Goal: Information Seeking & Learning: Learn about a topic

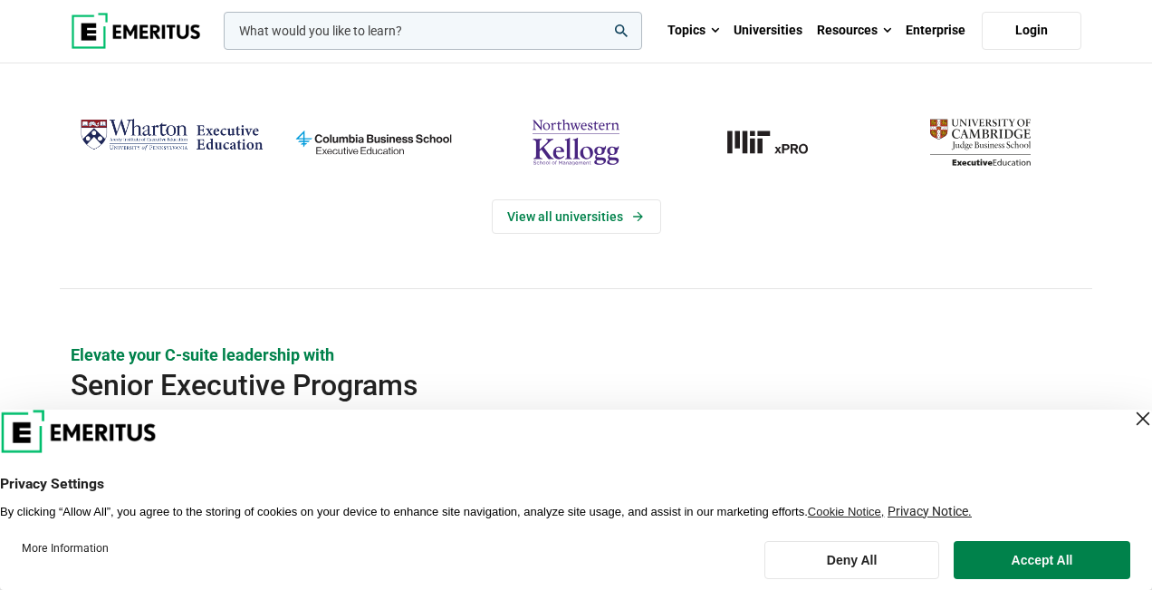
scroll to position [356, 0]
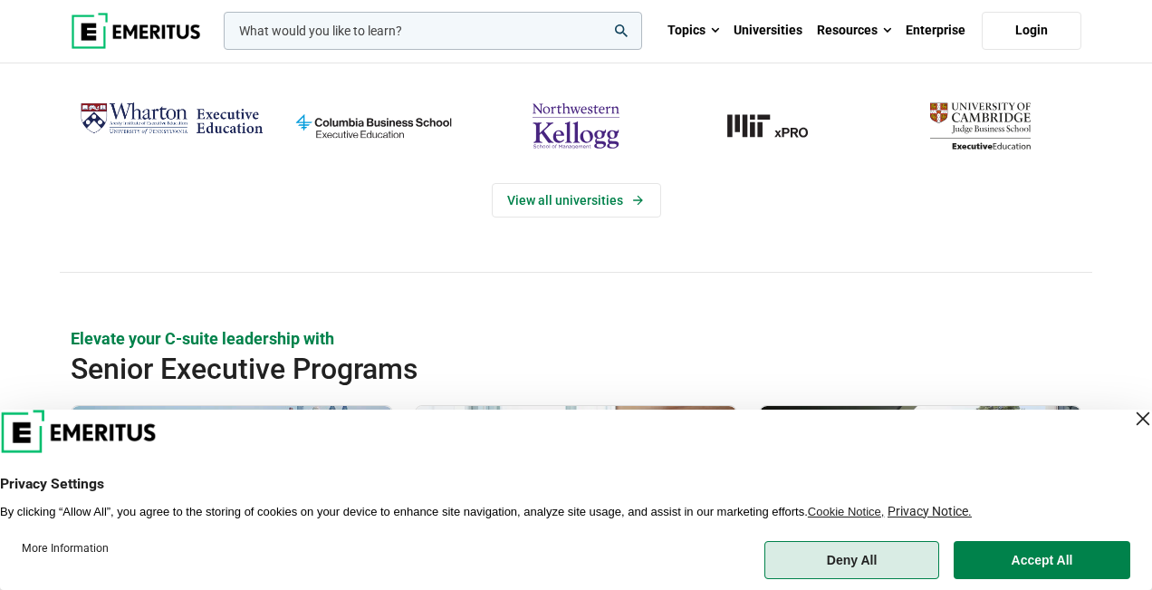
click at [862, 564] on button "Deny All" at bounding box center [852, 560] width 175 height 38
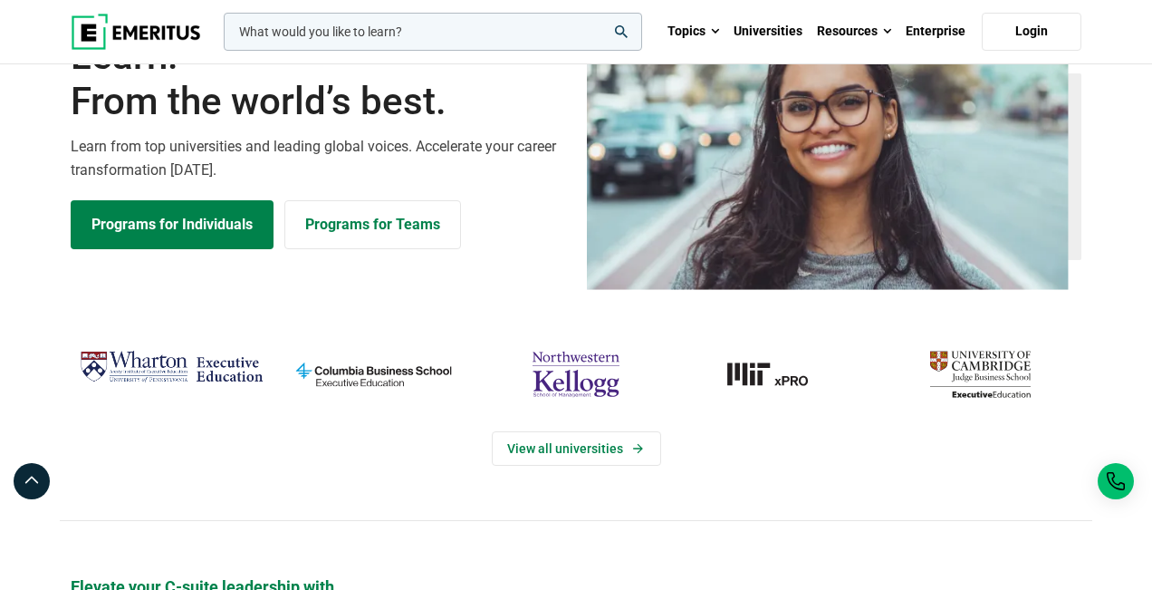
scroll to position [0, 0]
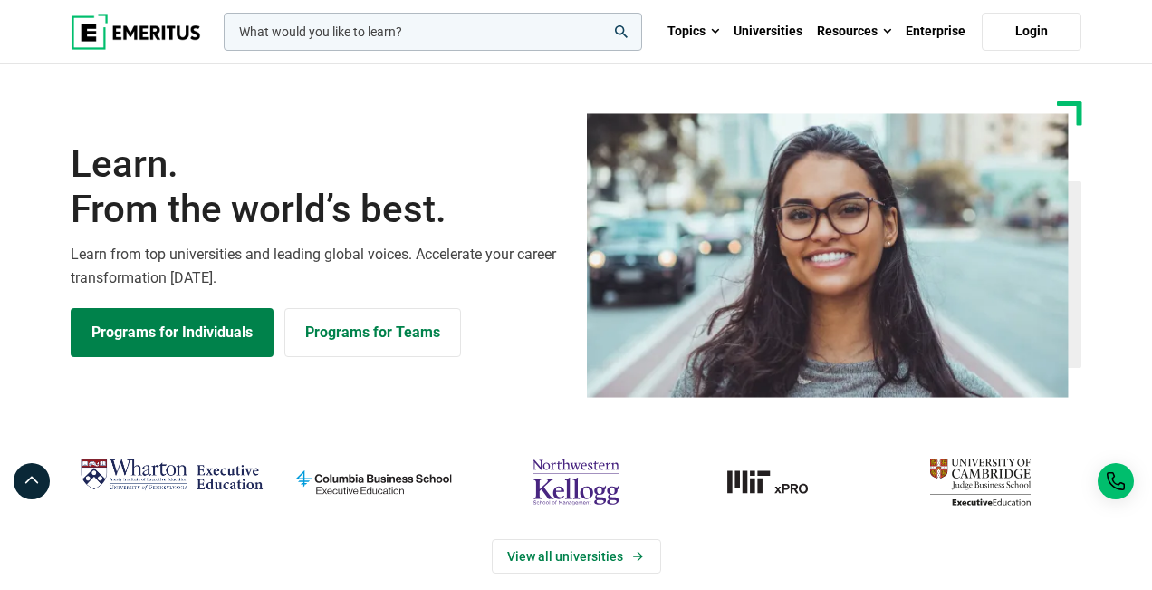
click at [552, 37] on input "woocommerce-product-search-field-0" at bounding box center [433, 32] width 419 height 38
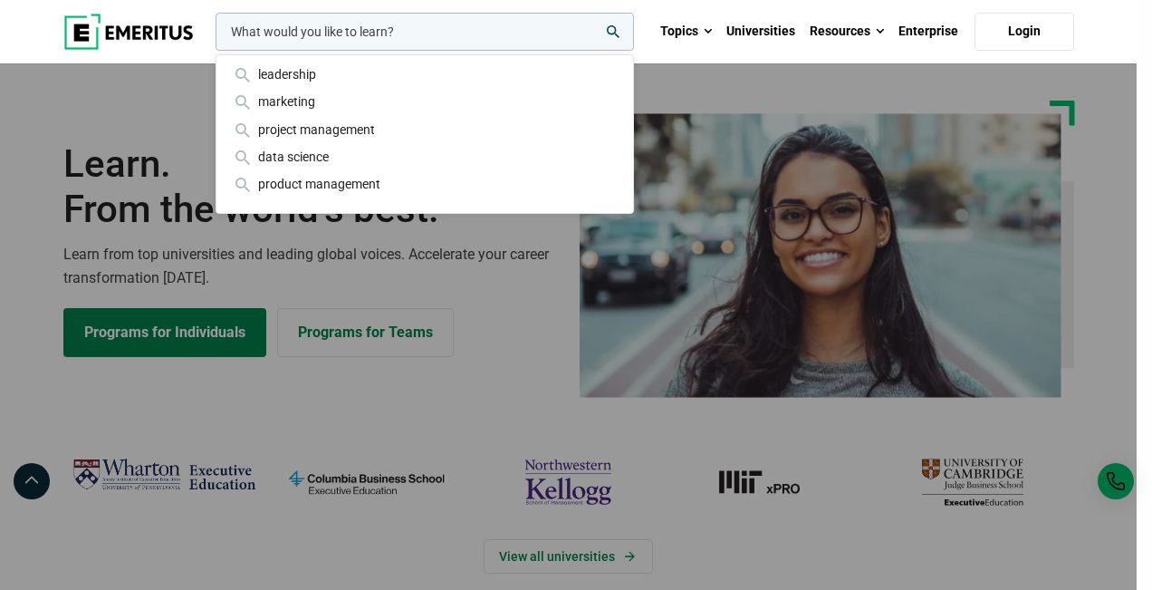
paste input "Withdrawals, Refunds, and Deferments"
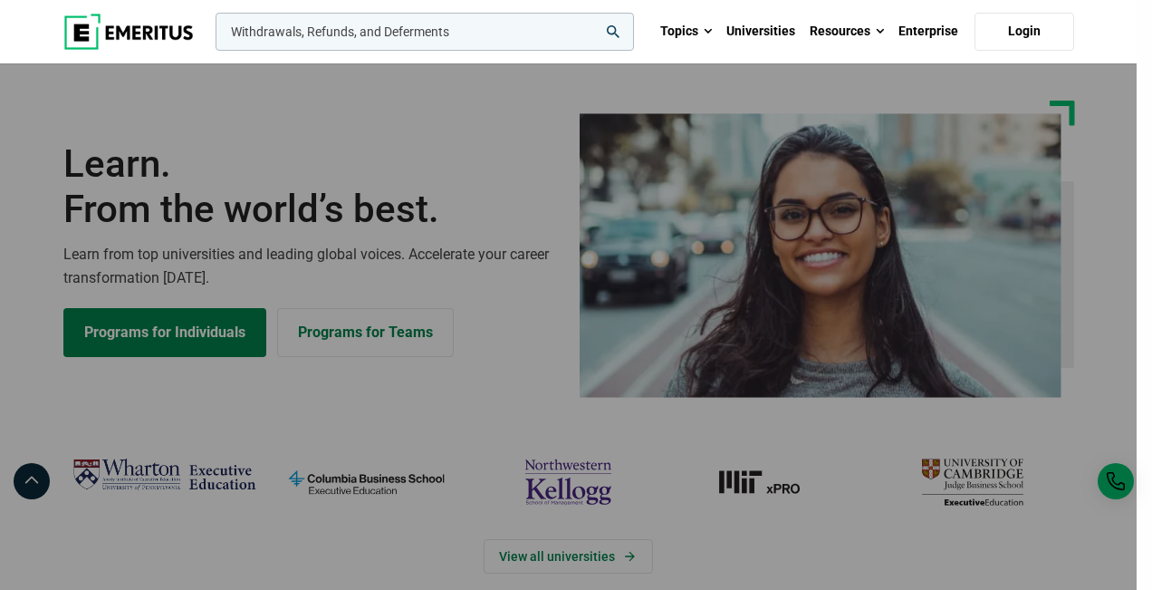
type input "Withdrawals, Refunds, and Deferments"
click at [212, 36] on button "search" at bounding box center [212, 36] width 0 height 0
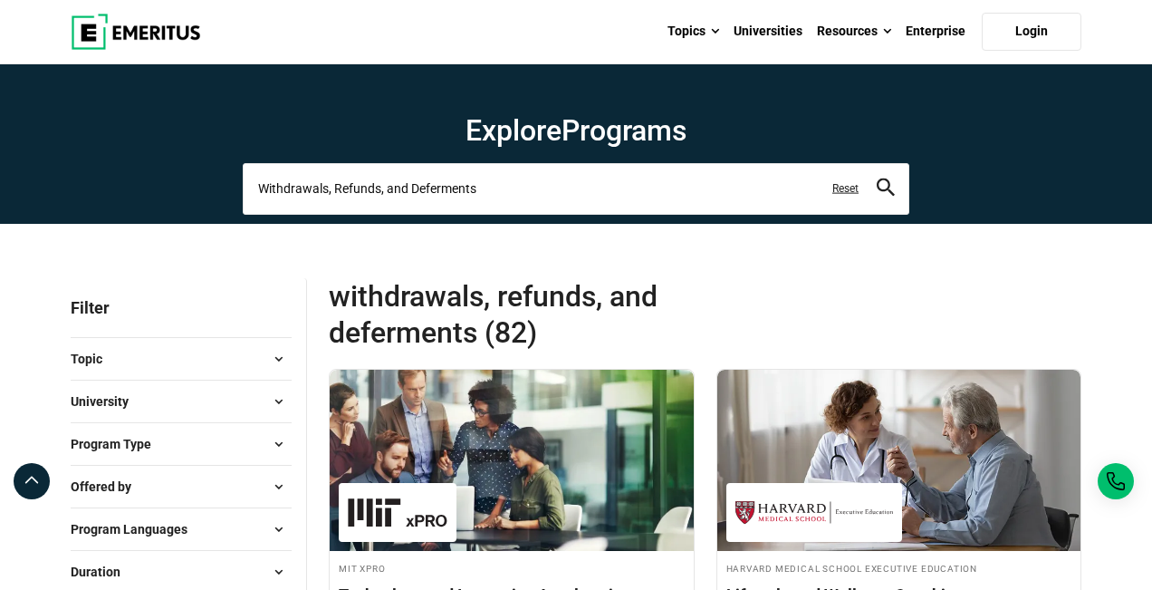
drag, startPoint x: 506, startPoint y: 195, endPoint x: 109, endPoint y: 169, distance: 397.7
click at [109, 169] on section "Explore Programs Withdrawals, Refunds, and Deferments Related Programs Technolo…" at bounding box center [576, 143] width 1152 height 159
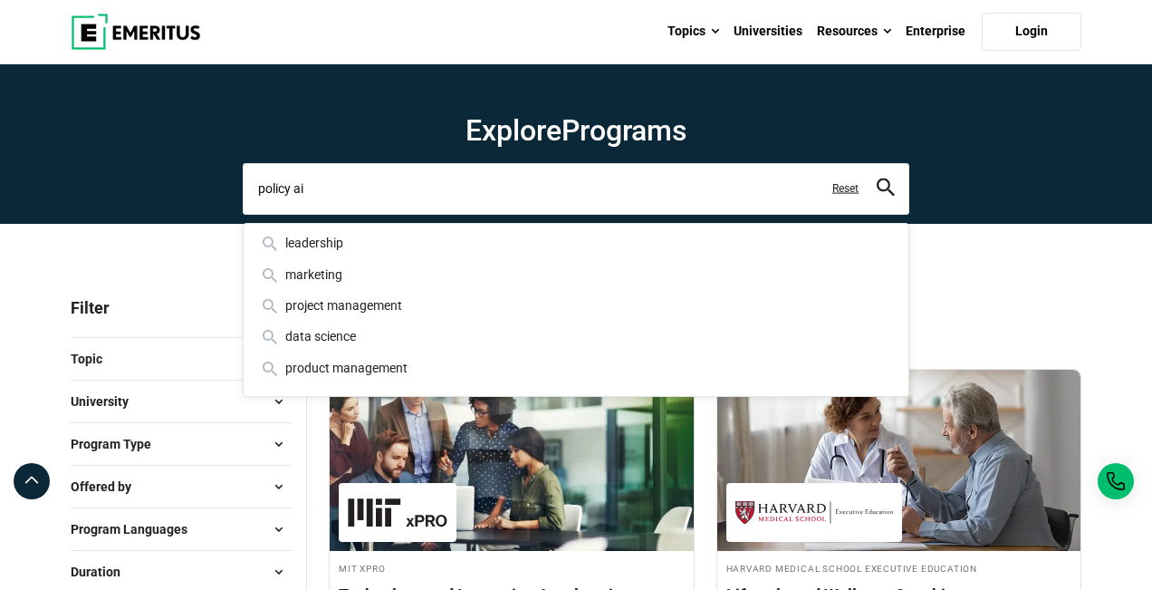
type input "policy ai"
click at [877, 178] on button "search" at bounding box center [886, 188] width 18 height 21
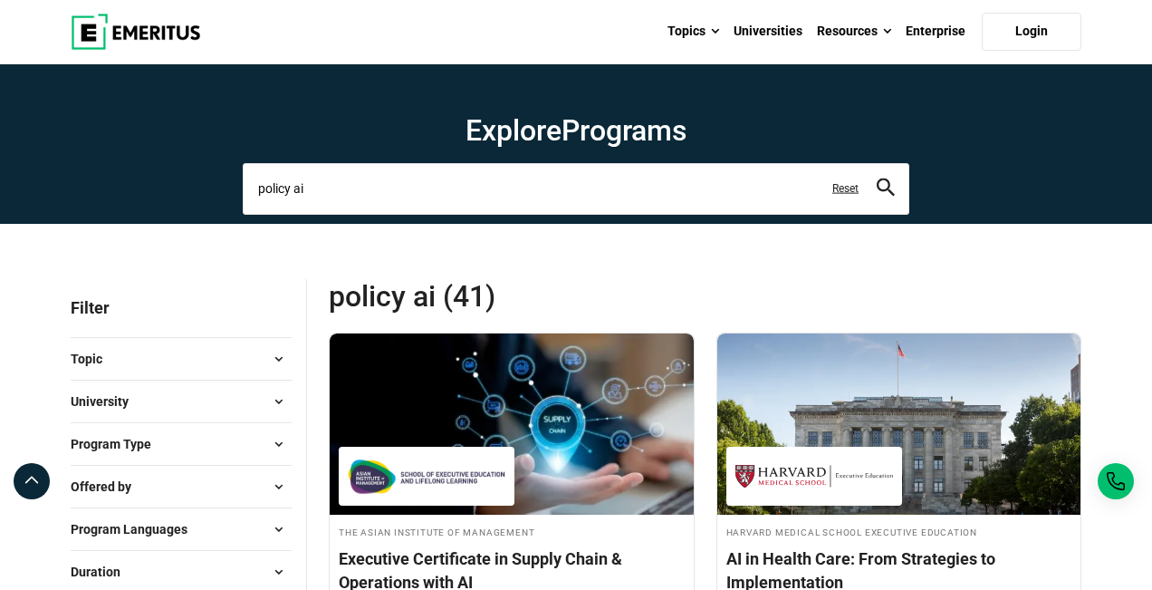
click at [380, 199] on input "policy ai" at bounding box center [576, 188] width 667 height 51
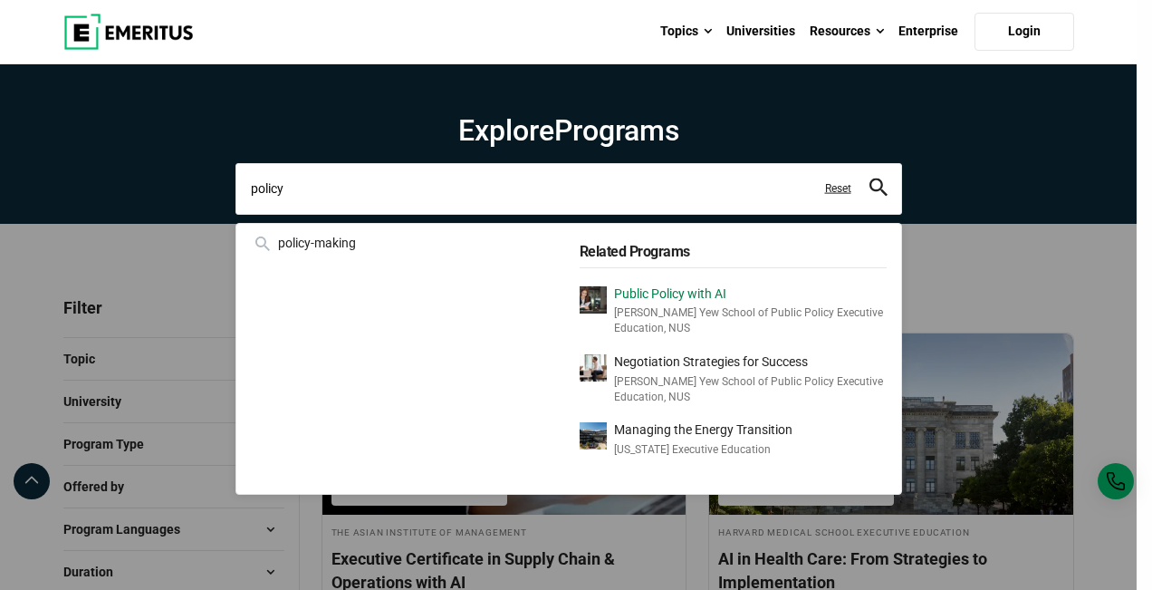
type input "policy"
click at [666, 312] on p "[PERSON_NAME] Yew School of Public Policy Executive Education, NUS" at bounding box center [750, 320] width 273 height 31
